Goal: Navigation & Orientation: Find specific page/section

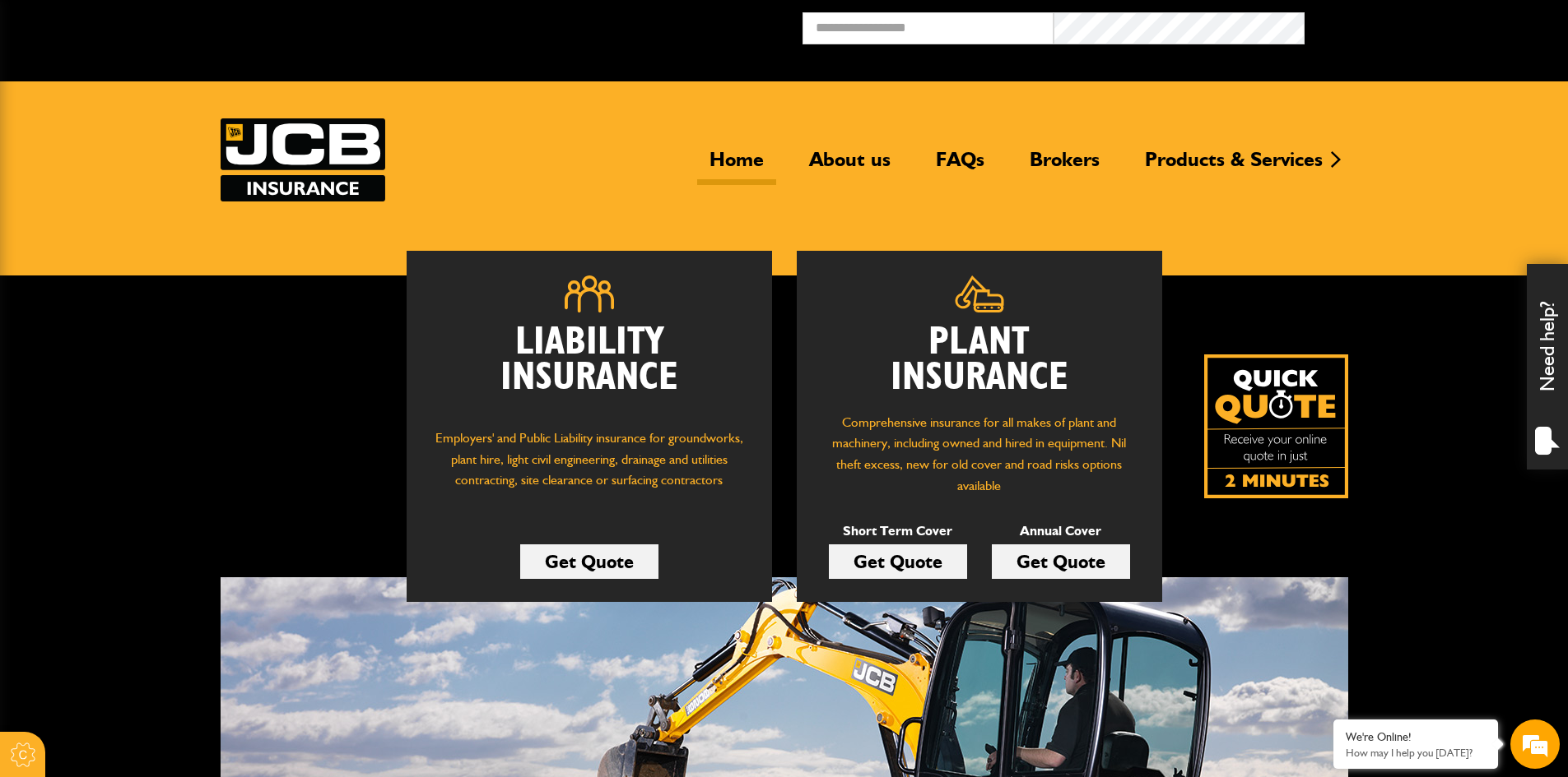
drag, startPoint x: 1404, startPoint y: 187, endPoint x: 1430, endPoint y: 168, distance: 32.2
click at [1404, 187] on header "Home About us FAQs Brokers Products & Services Construction insurance Car and c…" at bounding box center [784, 179] width 1568 height 194
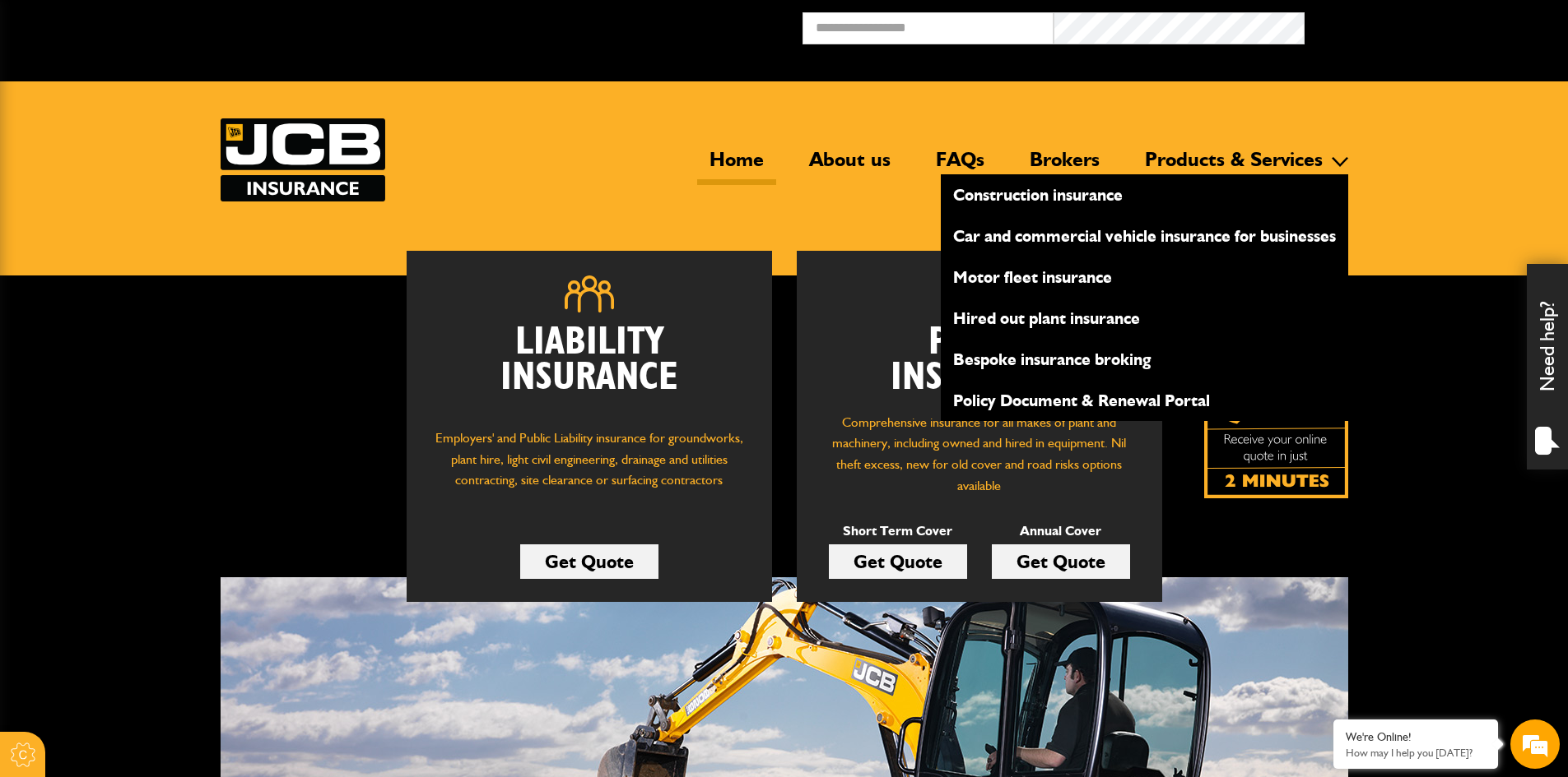
click at [1293, 157] on link "Products & Services" at bounding box center [1233, 166] width 203 height 38
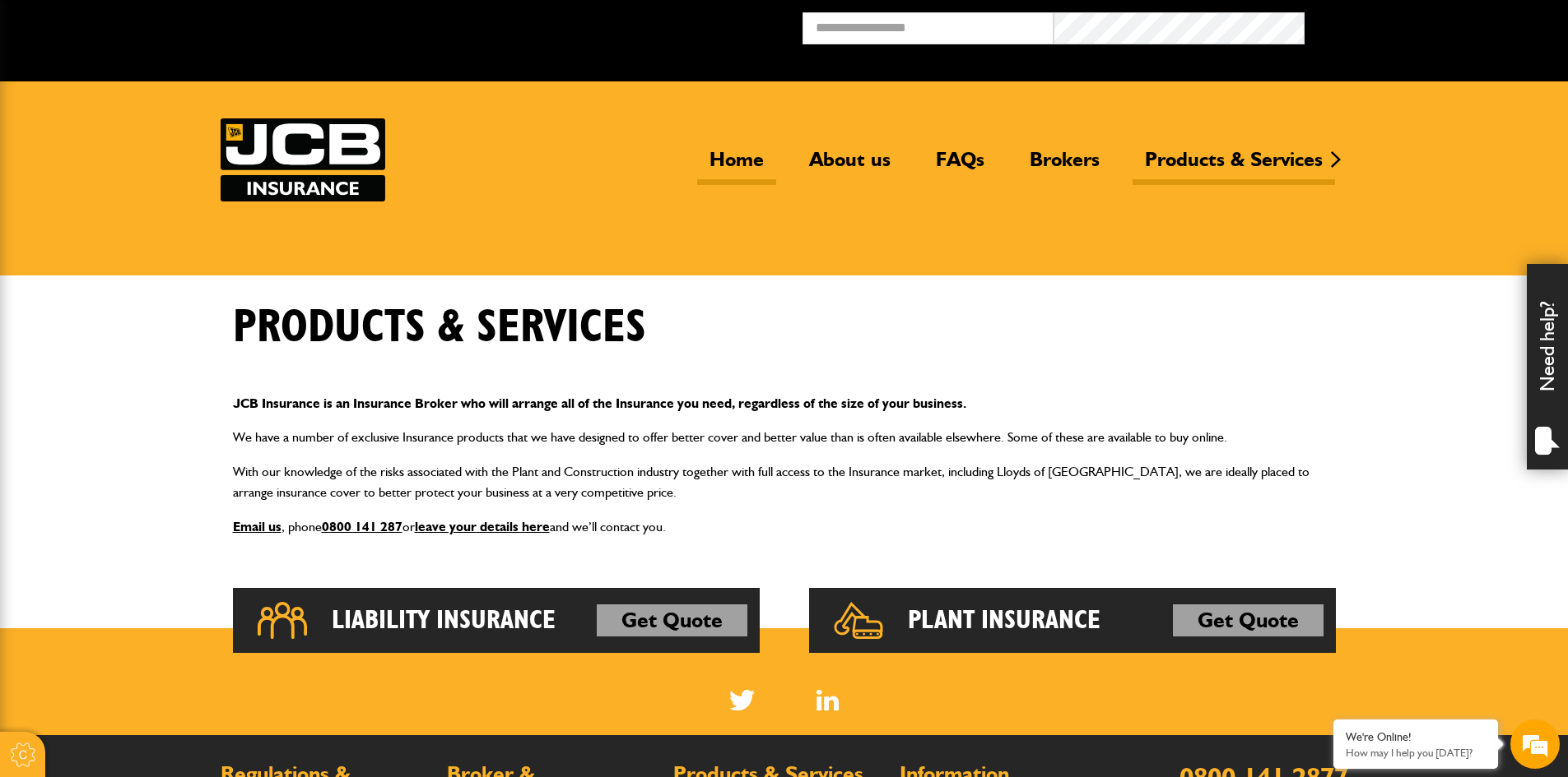
click at [721, 167] on link "Home" at bounding box center [737, 166] width 79 height 38
